Goal: Task Accomplishment & Management: Use online tool/utility

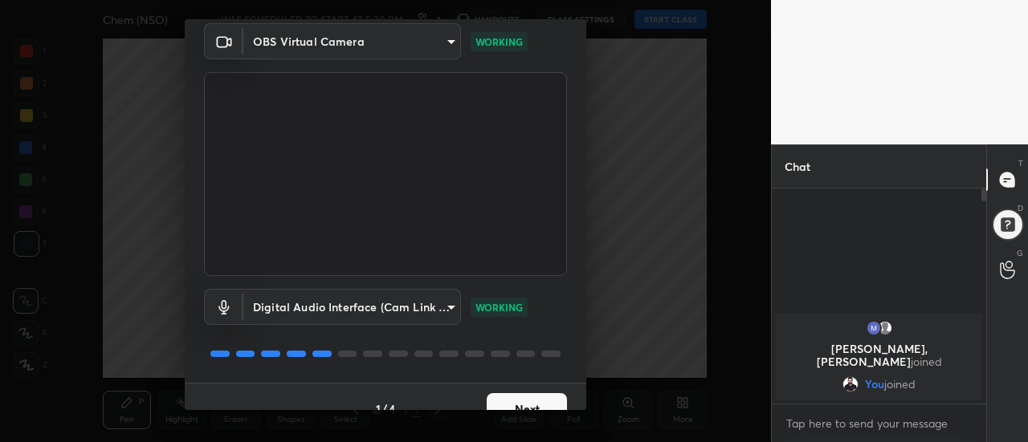
scroll to position [84, 0]
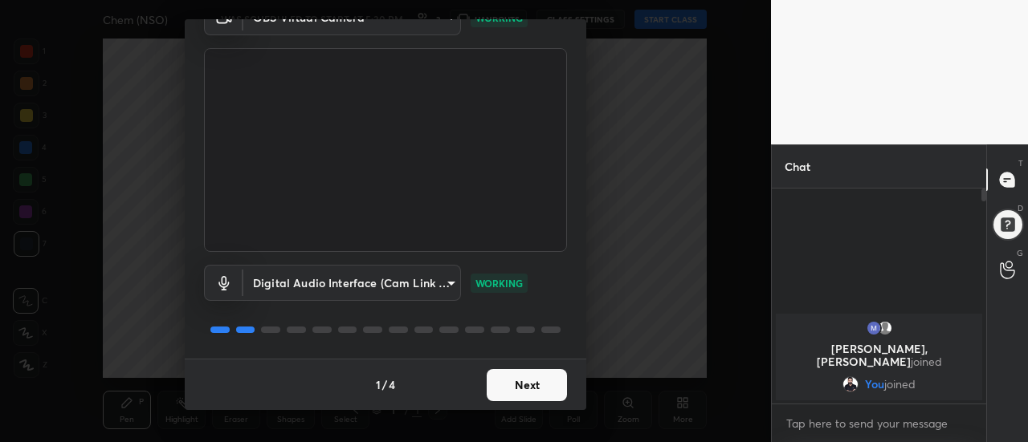
click at [539, 398] on button "Next" at bounding box center [526, 385] width 80 height 32
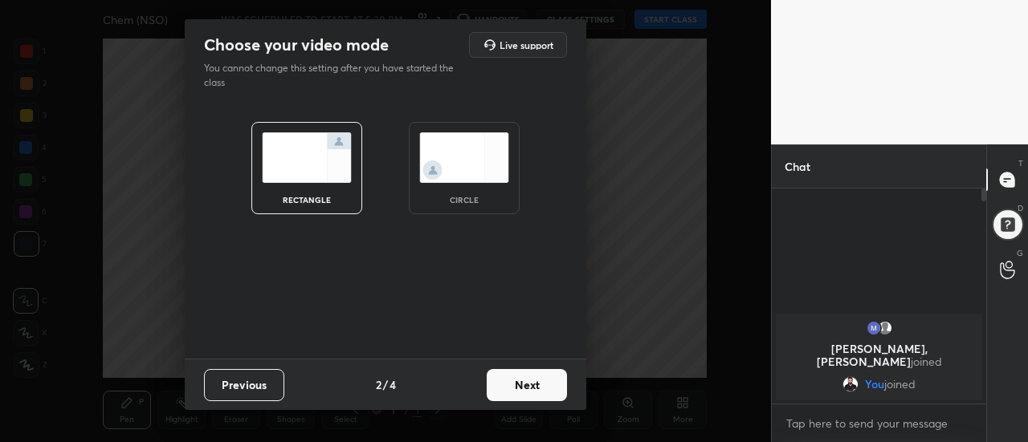
click at [543, 387] on button "Next" at bounding box center [526, 385] width 80 height 32
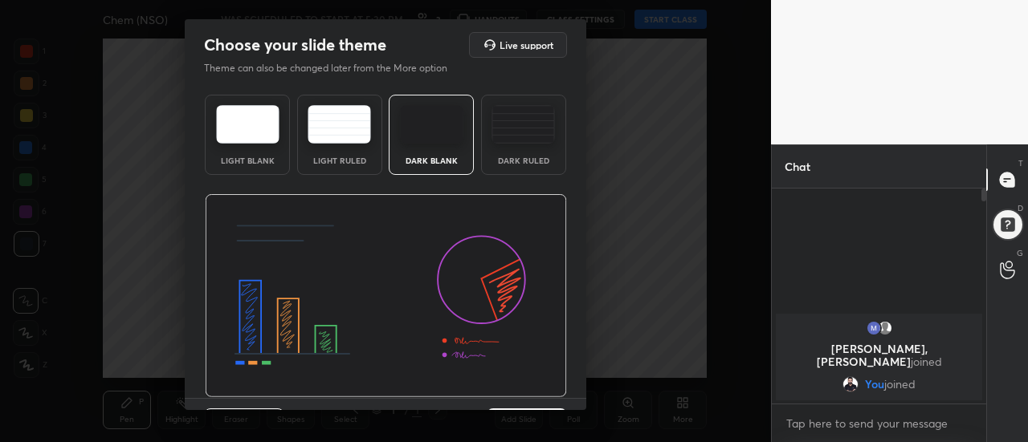
click at [549, 157] on div "Dark Ruled" at bounding box center [523, 135] width 85 height 80
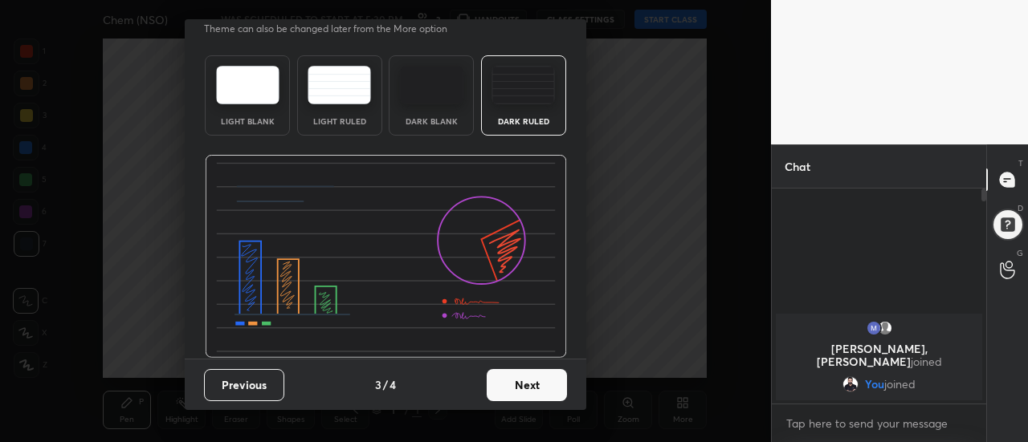
click at [543, 373] on button "Next" at bounding box center [526, 385] width 80 height 32
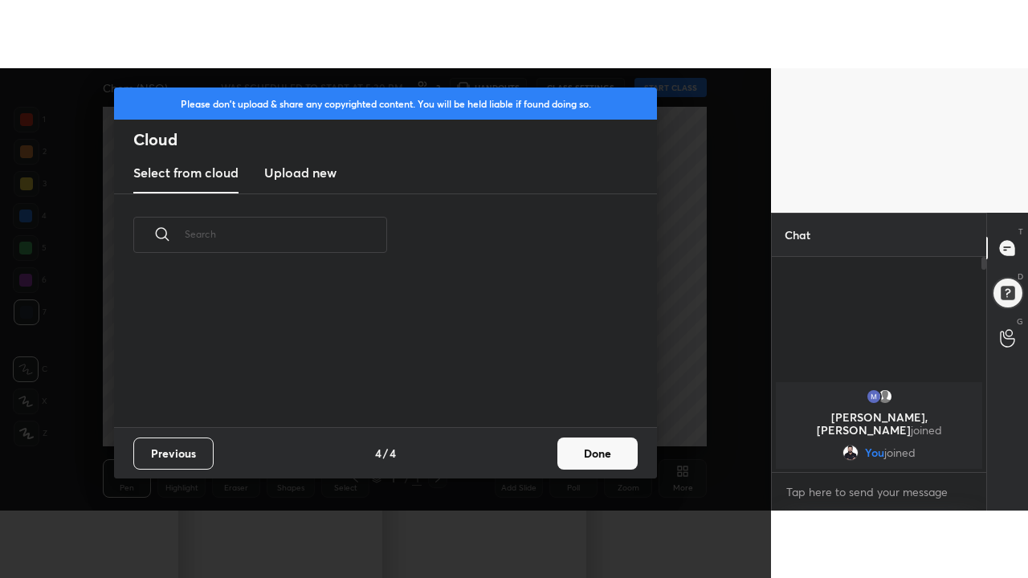
scroll to position [0, 0]
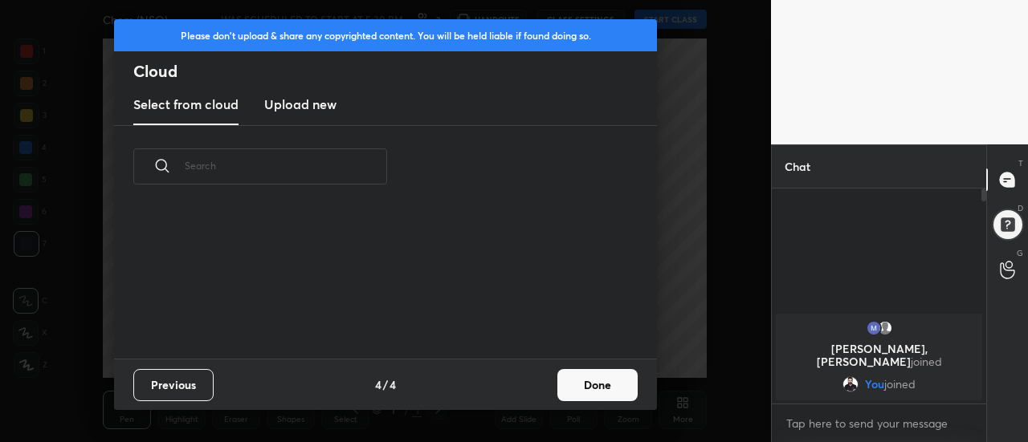
click at [568, 377] on button "Done" at bounding box center [597, 385] width 80 height 32
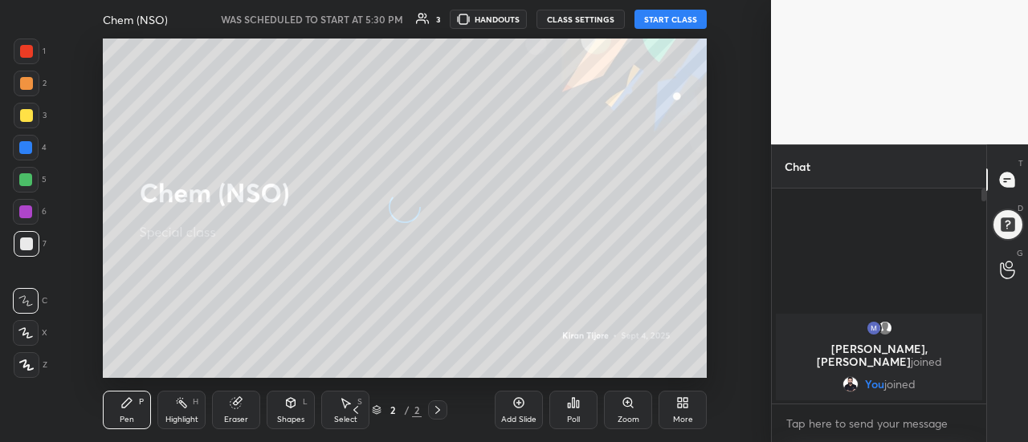
click at [571, 377] on div "Poll" at bounding box center [573, 410] width 48 height 90
click at [680, 18] on button "START CLASS" at bounding box center [670, 19] width 72 height 19
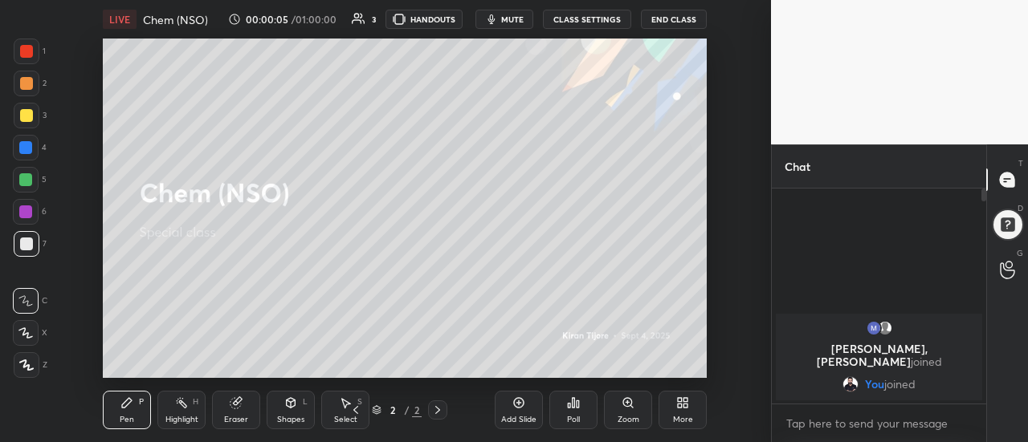
click at [684, 412] on div "More" at bounding box center [682, 410] width 48 height 39
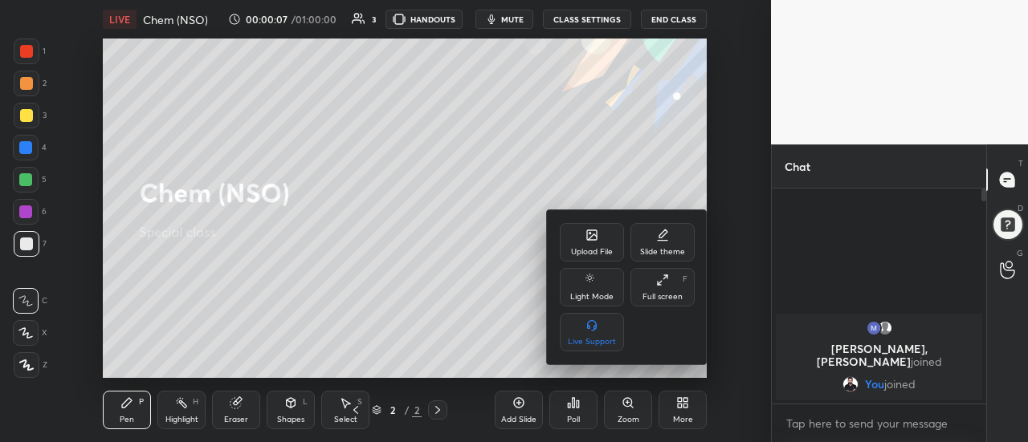
click at [653, 293] on div "Full screen" at bounding box center [662, 297] width 40 height 8
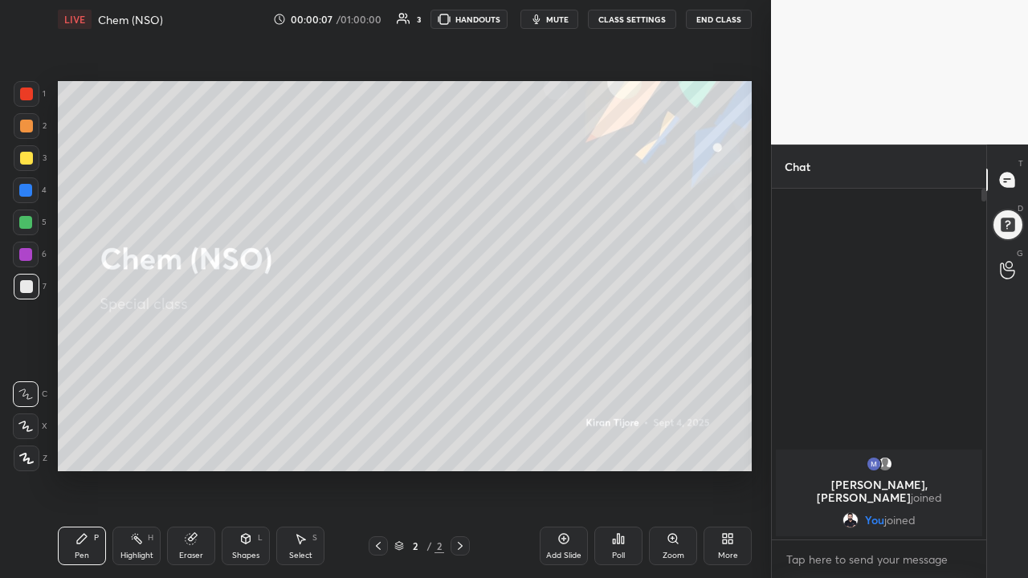
scroll to position [212, 210]
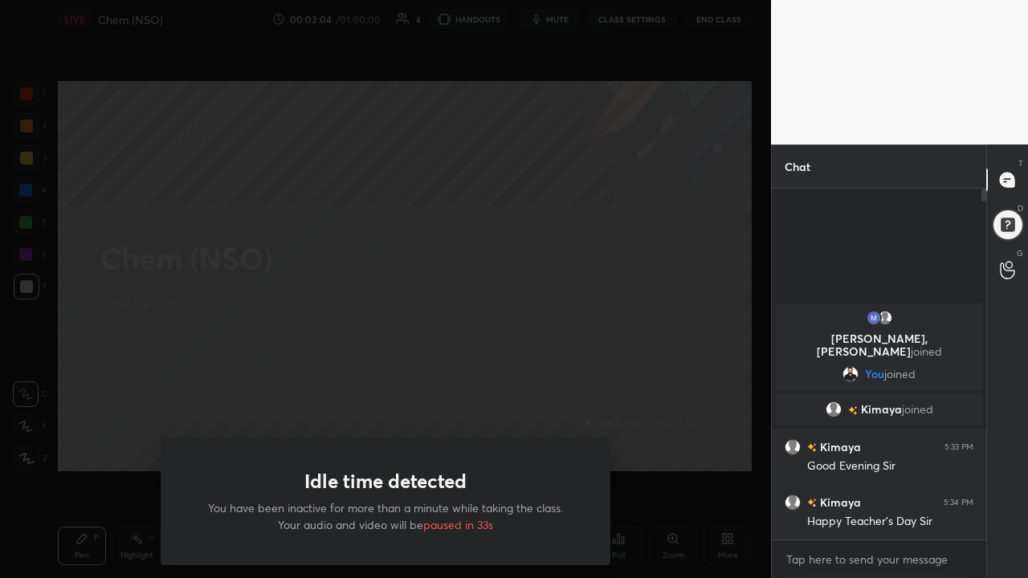
click at [140, 369] on div "Idle time detected You have been inactive for more than a minute while taking t…" at bounding box center [385, 289] width 771 height 578
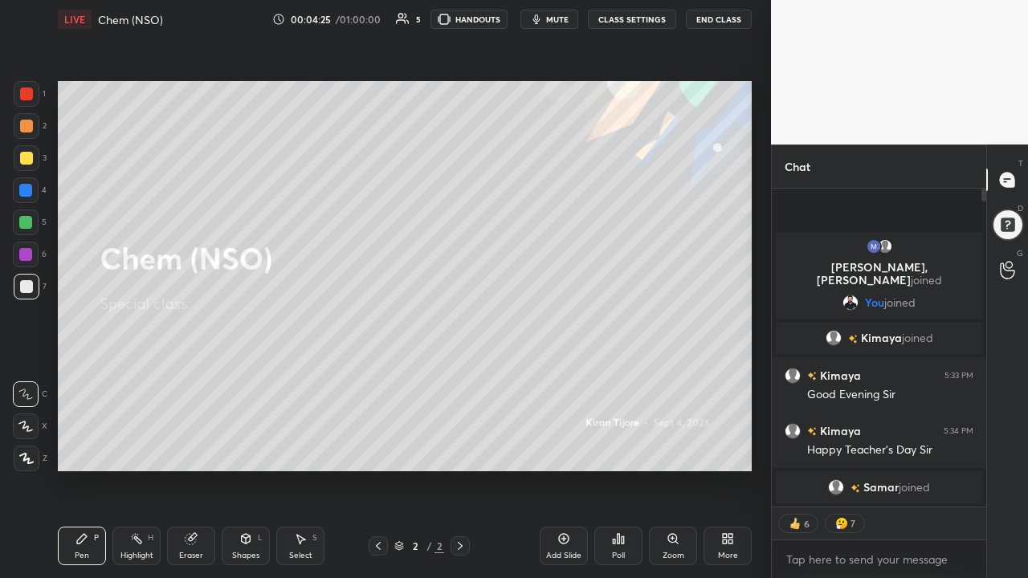
scroll to position [346, 210]
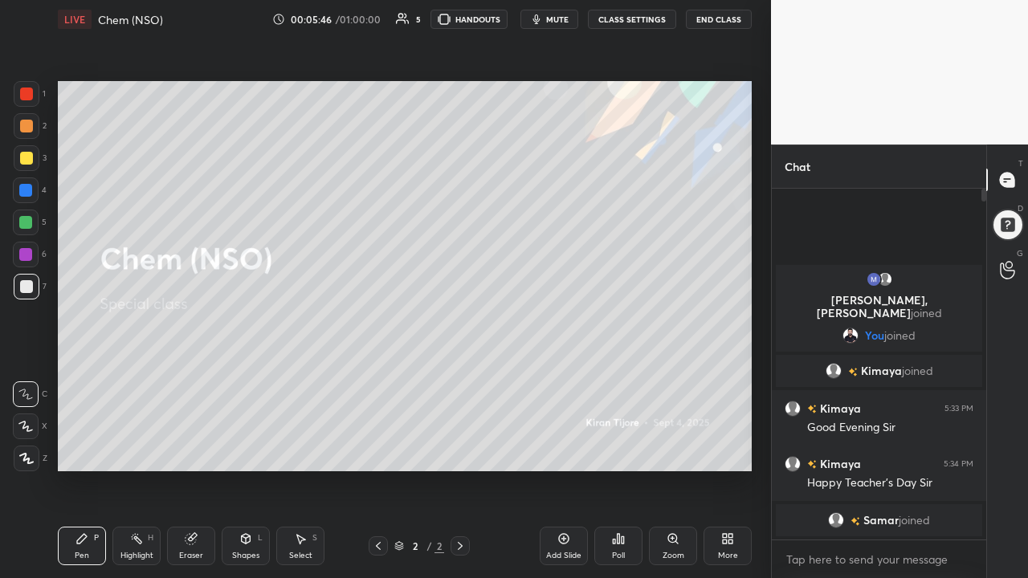
click at [552, 442] on div "Add Slide" at bounding box center [563, 546] width 48 height 39
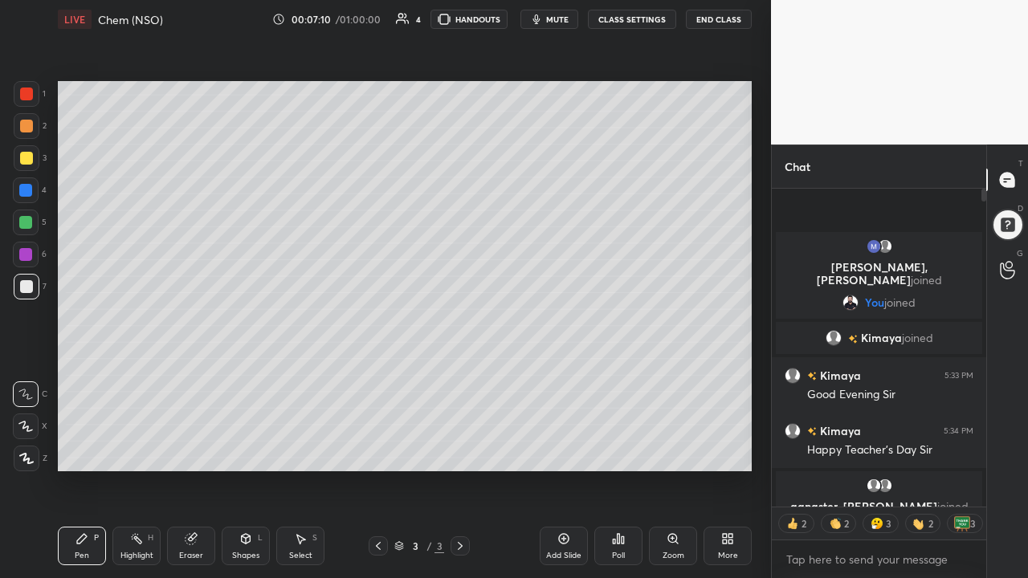
type textarea "x"
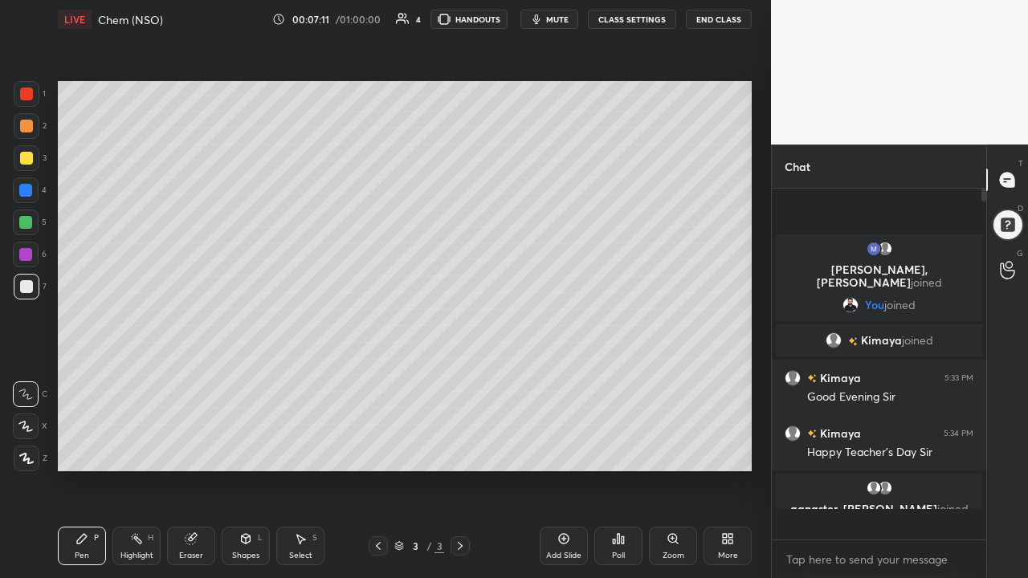
scroll to position [346, 210]
